Goal: Book appointment/travel/reservation

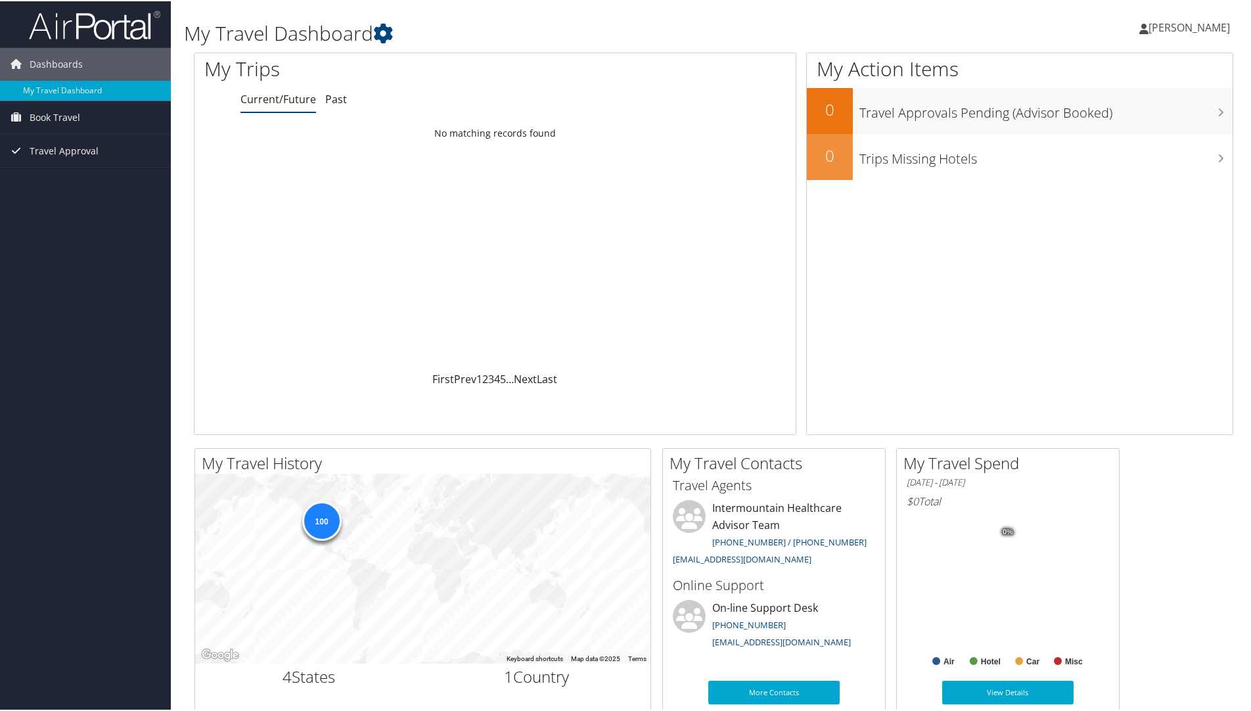
click at [276, 97] on link "Current/Future" at bounding box center [278, 98] width 76 height 14
click at [54, 115] on span "Book Travel" at bounding box center [55, 116] width 51 height 33
click at [52, 158] on link "Book/Manage Online Trips" at bounding box center [85, 162] width 171 height 20
click at [62, 156] on link "Book/Manage Online Trips" at bounding box center [85, 162] width 171 height 20
click at [64, 155] on link "Book/Manage Online Trips" at bounding box center [85, 162] width 171 height 20
